Goal: Find specific page/section: Find specific page/section

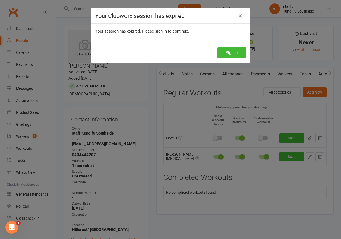
scroll to position [0, 40]
click at [237, 16] on icon at bounding box center [240, 16] width 6 height 6
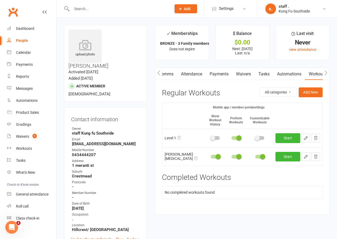
click at [15, 229] on div "Open Intercom Messenger" at bounding box center [12, 227] width 18 height 18
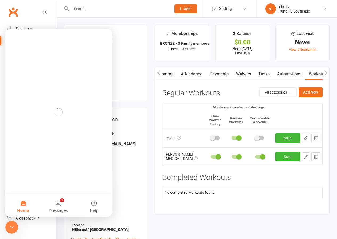
scroll to position [0, 0]
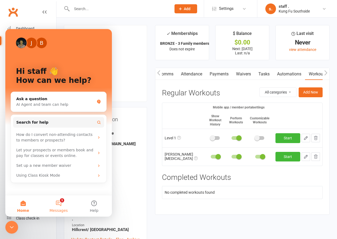
click at [56, 210] on span "Messages" at bounding box center [59, 211] width 18 height 4
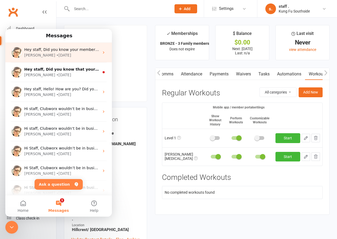
click at [82, 51] on span "Hey staff, Did you know your members can retry a failed payment from the Clubwo…" at bounding box center [283, 49] width 518 height 4
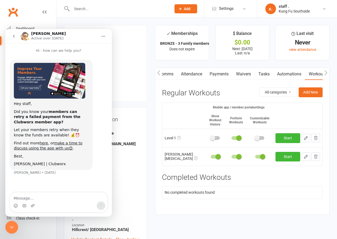
click at [196, 204] on div "Activity Notes Comms Attendance Payments Waivers Tasks Automations Workouts Gra…" at bounding box center [242, 141] width 174 height 147
click at [12, 226] on icon "Close Intercom Messenger" at bounding box center [12, 227] width 6 height 6
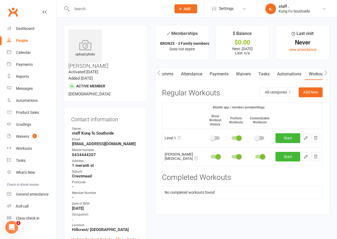
click at [95, 3] on div at bounding box center [116, 8] width 104 height 17
click at [95, 10] on input "text" at bounding box center [119, 8] width 98 height 7
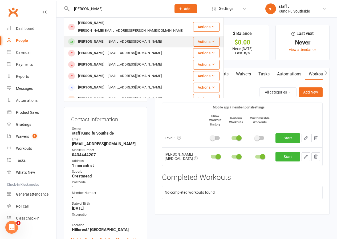
type input "[PERSON_NAME]"
click at [98, 38] on div "[PERSON_NAME]" at bounding box center [91, 42] width 30 height 8
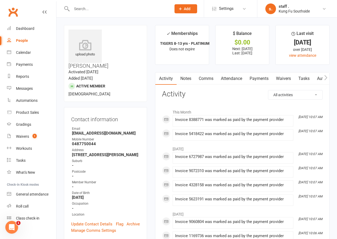
click at [207, 80] on link "Comms" at bounding box center [206, 78] width 22 height 12
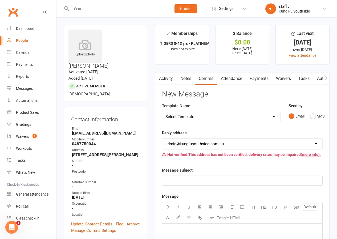
click at [232, 79] on link "Attendance" at bounding box center [231, 78] width 29 height 12
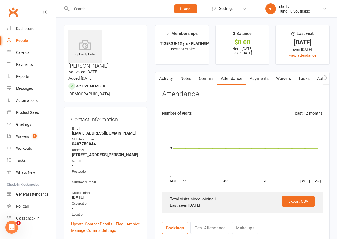
click at [257, 80] on link "Payments" at bounding box center [259, 78] width 26 height 12
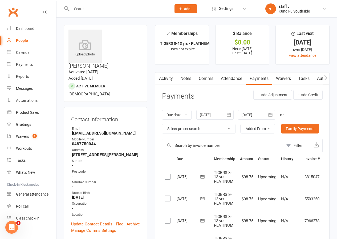
click at [305, 81] on link "Tasks" at bounding box center [304, 78] width 19 height 12
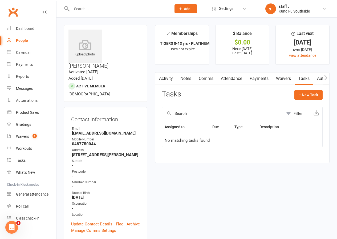
click at [326, 78] on icon "button" at bounding box center [325, 78] width 3 height 6
click at [255, 79] on link "Gradings / Promotions" at bounding box center [275, 78] width 50 height 12
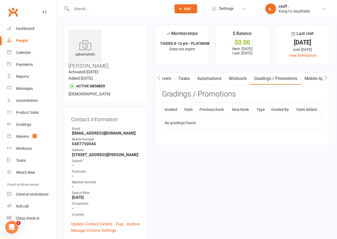
click at [244, 78] on link "Workouts" at bounding box center [237, 78] width 25 height 12
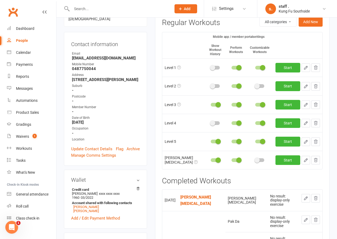
scroll to position [80, 0]
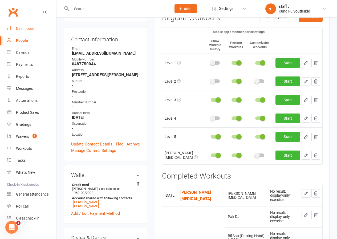
click at [21, 30] on div "Dashboard" at bounding box center [25, 28] width 18 height 4
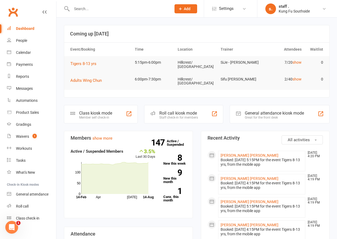
click at [100, 13] on div at bounding box center [116, 8] width 104 height 17
click at [101, 10] on input "text" at bounding box center [119, 8] width 98 height 7
